Goal: Check status

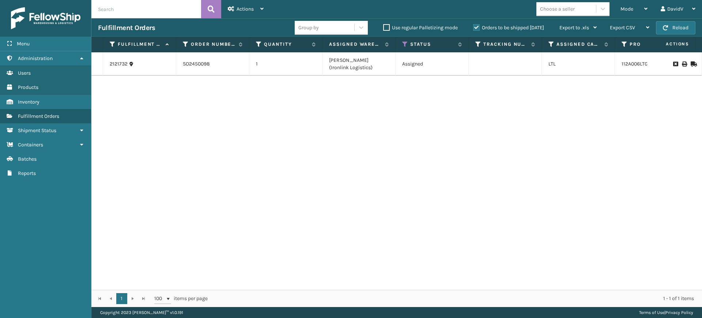
click at [480, 26] on label "Orders to be shipped [DATE]" at bounding box center [508, 28] width 71 height 6
click at [474, 26] on input "Orders to be shipped [DATE]" at bounding box center [473, 25] width 0 height 5
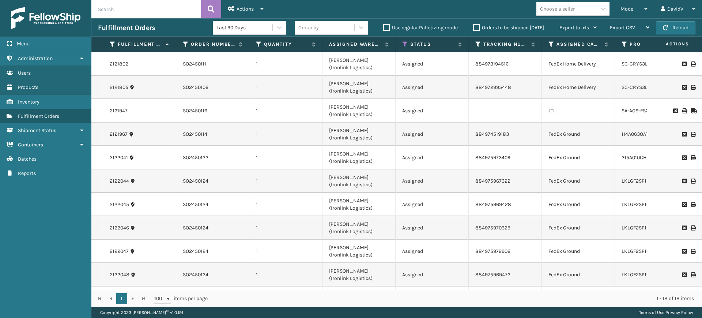
click at [477, 28] on label "Orders to be shipped [DATE]" at bounding box center [508, 28] width 71 height 6
click at [474, 28] on input "Orders to be shipped [DATE]" at bounding box center [473, 25] width 0 height 5
click at [475, 28] on label "Orders to be shipped [DATE]" at bounding box center [508, 28] width 71 height 6
click at [474, 28] on input "Orders to be shipped [DATE]" at bounding box center [473, 25] width 0 height 5
click at [475, 28] on label "Orders to be shipped [DATE]" at bounding box center [508, 28] width 71 height 6
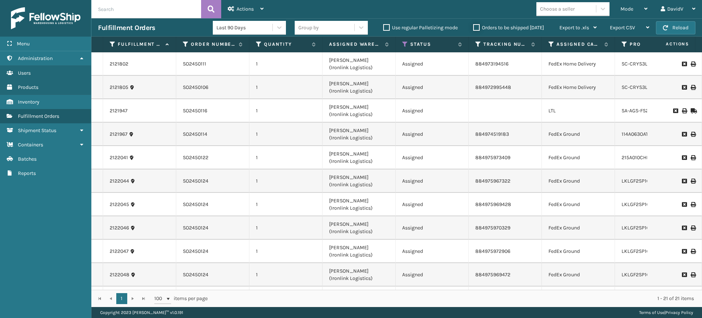
click at [474, 28] on input "Orders to be shipped [DATE]" at bounding box center [473, 25] width 0 height 5
click at [477, 29] on label "Orders to be shipped [DATE]" at bounding box center [508, 28] width 71 height 6
click at [474, 28] on input "Orders to be shipped [DATE]" at bounding box center [473, 25] width 0 height 5
click at [477, 29] on label "Orders to be shipped [DATE]" at bounding box center [508, 28] width 71 height 6
click at [474, 28] on input "Orders to be shipped [DATE]" at bounding box center [473, 25] width 0 height 5
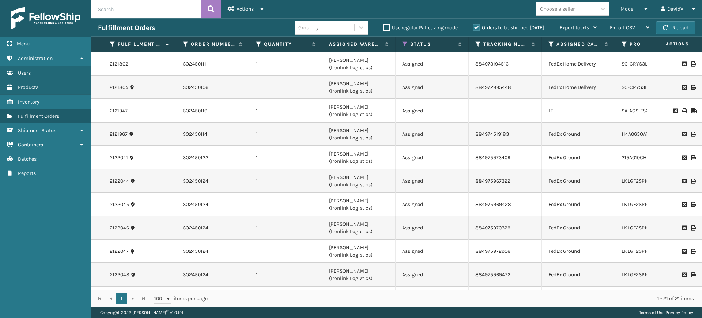
click at [474, 26] on label "Orders to be shipped [DATE]" at bounding box center [508, 28] width 71 height 6
click at [474, 26] on input "Orders to be shipped [DATE]" at bounding box center [473, 25] width 0 height 5
click at [474, 26] on label "Orders to be shipped [DATE]" at bounding box center [508, 28] width 71 height 6
click at [474, 26] on input "Orders to be shipped [DATE]" at bounding box center [473, 25] width 0 height 5
